Goal: Task Accomplishment & Management: Complete application form

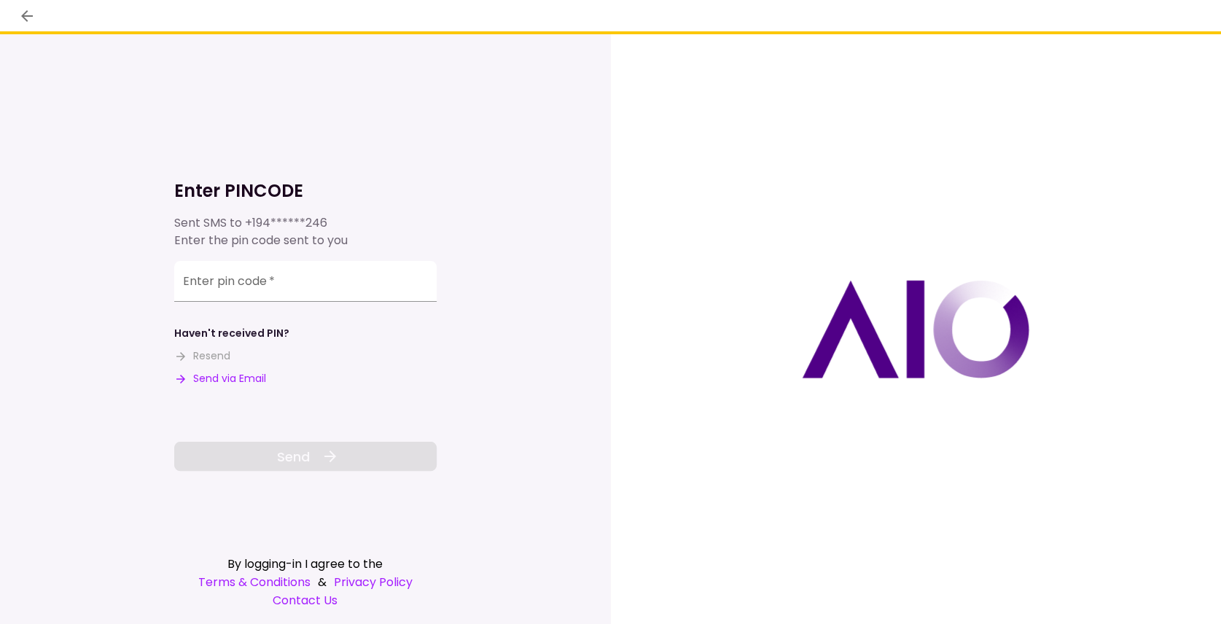
click at [235, 376] on button "Send via Email" at bounding box center [220, 378] width 92 height 15
click at [240, 295] on input "Enter pin code   *" at bounding box center [305, 281] width 262 height 41
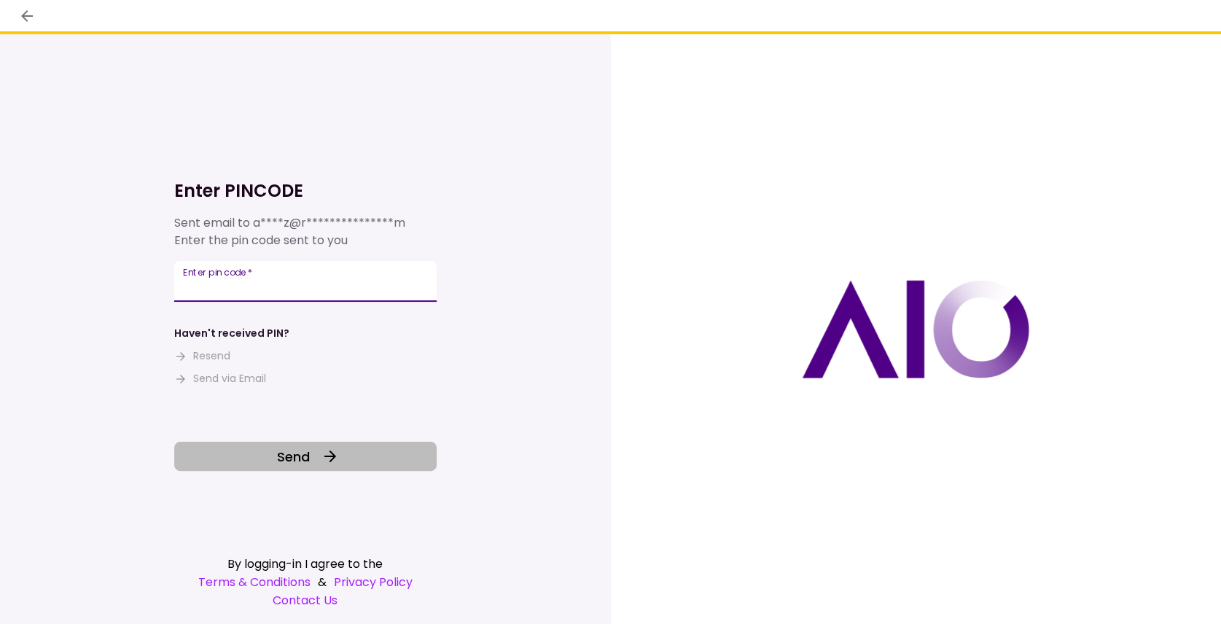
type input "******"
click at [289, 452] on span "Send" at bounding box center [293, 457] width 33 height 20
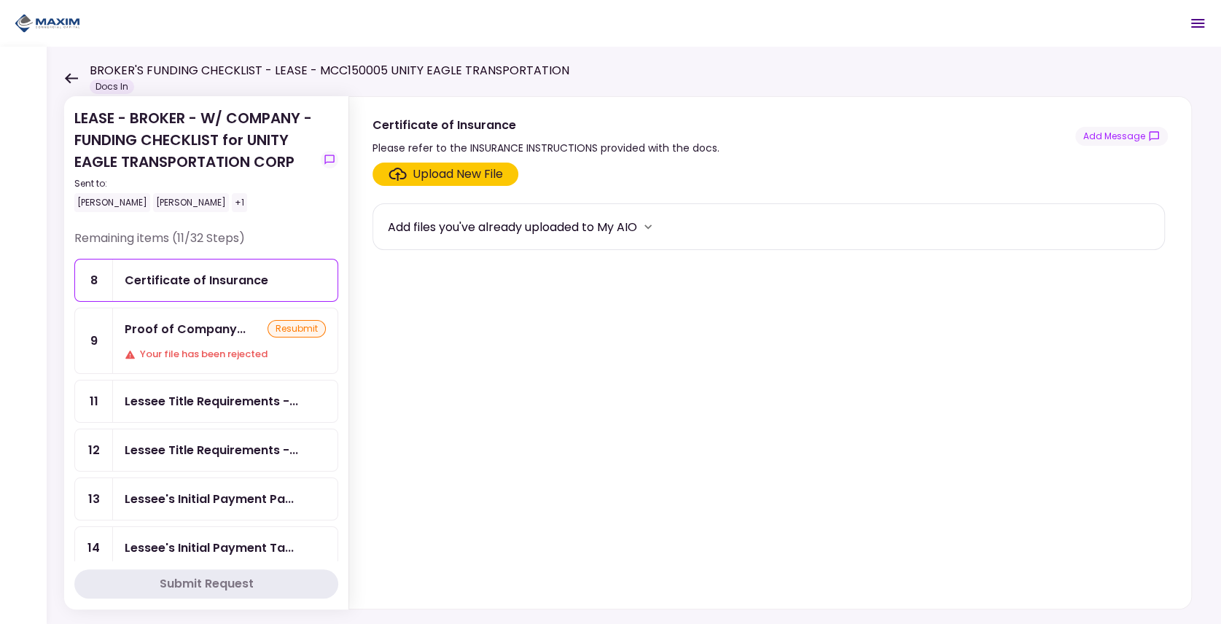
click at [446, 176] on div "Upload New File" at bounding box center [458, 173] width 90 height 17
click at [0, 0] on input "Upload New File" at bounding box center [0, 0] width 0 height 0
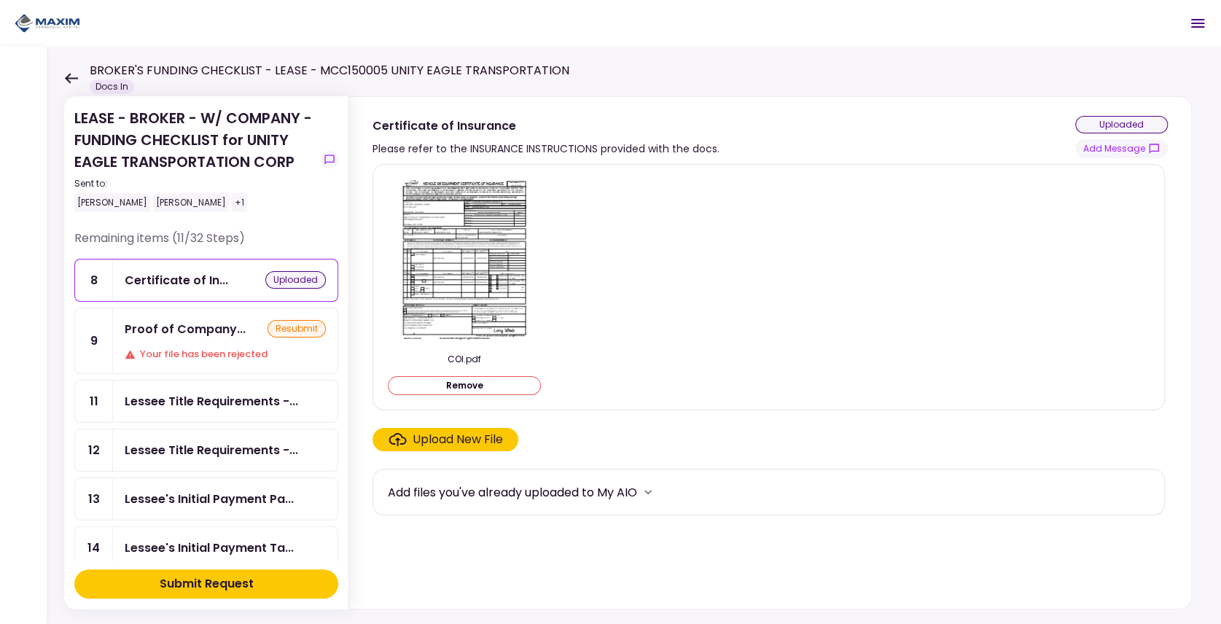
click at [209, 587] on div "Submit Request" at bounding box center [207, 583] width 94 height 17
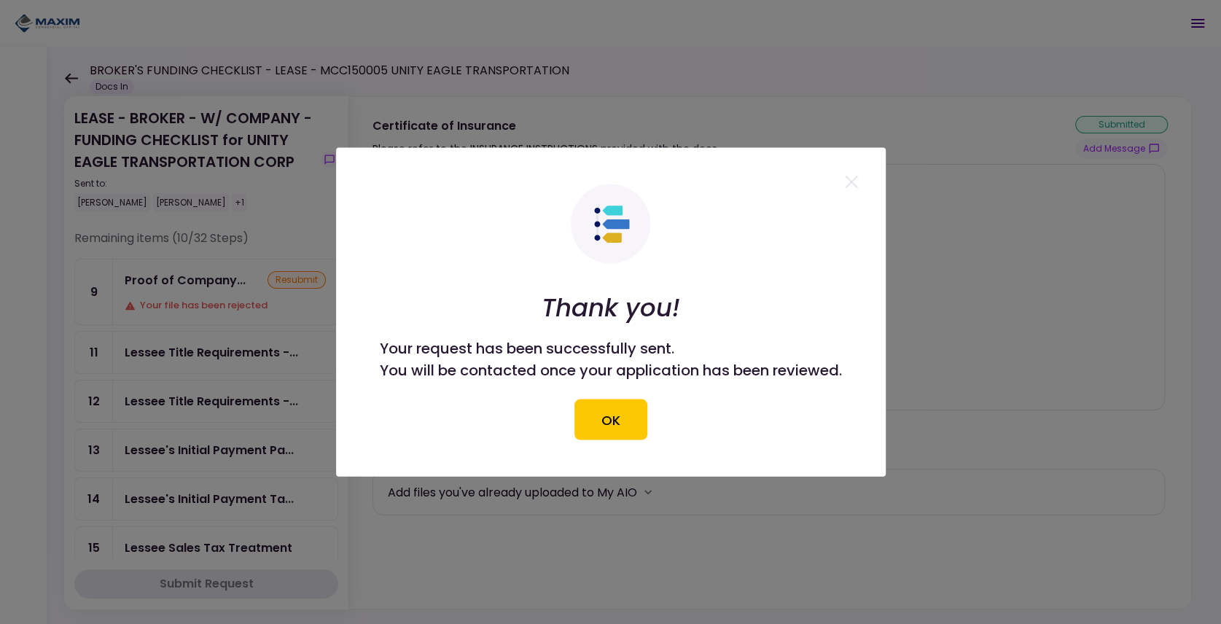
drag, startPoint x: 624, startPoint y: 424, endPoint x: 613, endPoint y: 112, distance: 312.2
click at [623, 423] on button "OK" at bounding box center [610, 419] width 73 height 41
